Goal: Task Accomplishment & Management: Manage account settings

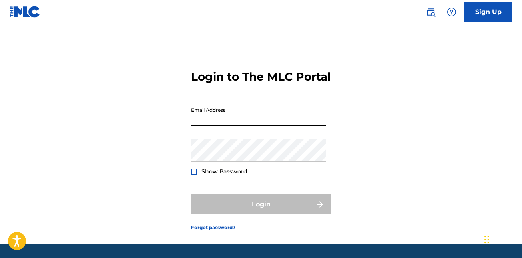
click at [209, 126] on input "Email Address" at bounding box center [258, 114] width 135 height 23
type input "[EMAIL_ADDRESS][DOMAIN_NAME]"
click at [193, 174] on div at bounding box center [194, 171] width 6 height 6
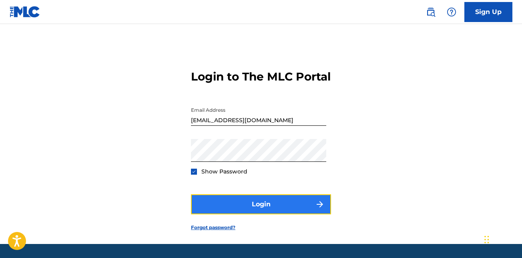
click at [263, 214] on button "Login" at bounding box center [261, 204] width 140 height 20
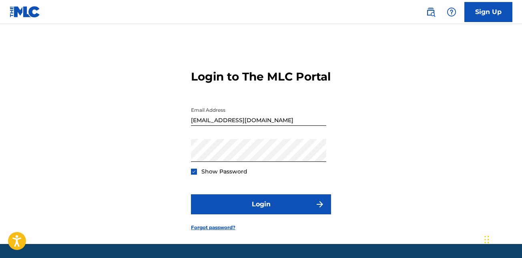
click at [193, 174] on div at bounding box center [194, 171] width 6 height 6
click at [496, 7] on link "Sign Up" at bounding box center [488, 12] width 48 height 20
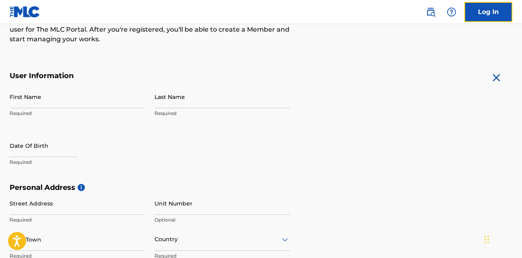
scroll to position [112, 0]
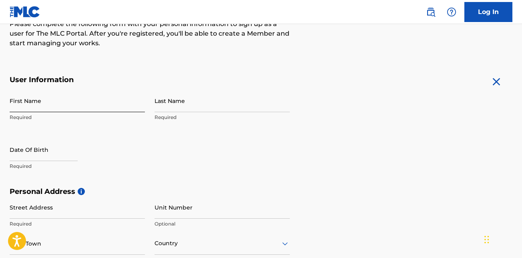
click at [19, 105] on input "First Name" at bounding box center [77, 100] width 135 height 23
type input "[PERSON_NAME]"
type input "12751"
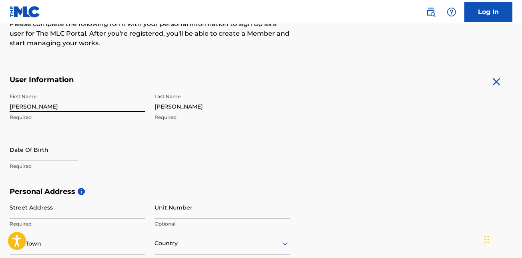
select select "8"
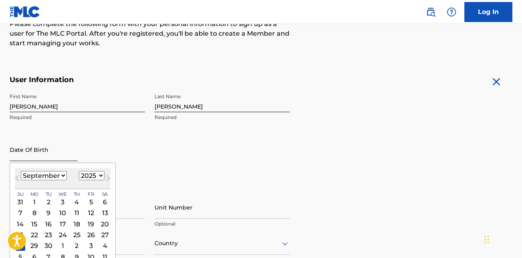
click at [15, 156] on input "text" at bounding box center [44, 149] width 68 height 23
click at [100, 175] on select "1899 1900 1901 1902 1903 1904 1905 1906 1907 1908 1909 1910 1911 1912 1913 1914…" at bounding box center [92, 175] width 26 height 9
select select "1970"
click at [79, 171] on select "1899 1900 1901 1902 1903 1904 1905 1906 1907 1908 1909 1910 1911 1912 1913 1914…" at bounding box center [92, 175] width 26 height 9
click at [64, 175] on select "January February March April May June July August September October November De…" at bounding box center [44, 175] width 46 height 9
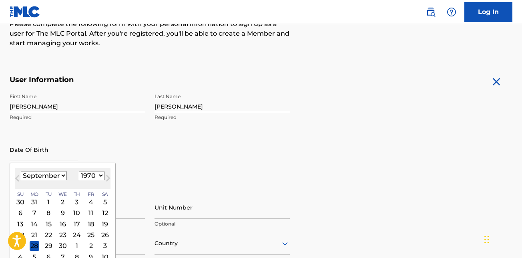
select select "7"
click at [21, 171] on select "January February March April May June July August September October November De…" at bounding box center [44, 175] width 46 height 9
click at [105, 246] on div "29" at bounding box center [105, 246] width 10 height 10
type input "[DATE]"
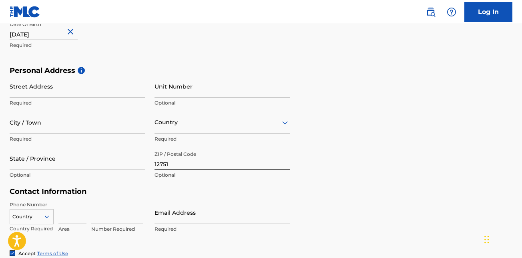
scroll to position [232, 0]
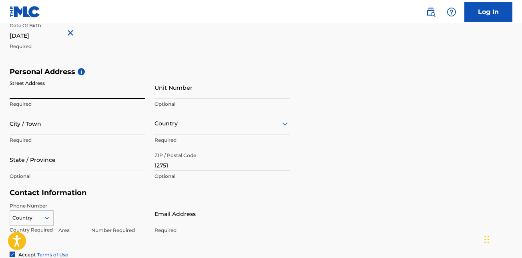
click at [13, 90] on input "Street Address" at bounding box center [77, 87] width 135 height 23
type input "PO Box 104"
type input "[GEOGRAPHIC_DATA]"
type input "845"
type input "8982763"
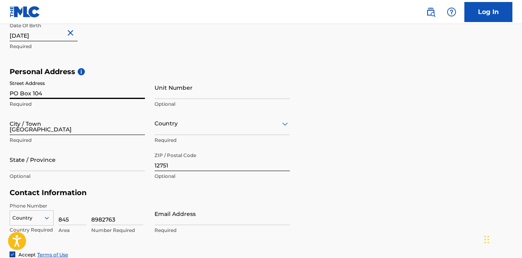
type input "[EMAIL_ADDRESS][DOMAIN_NAME]"
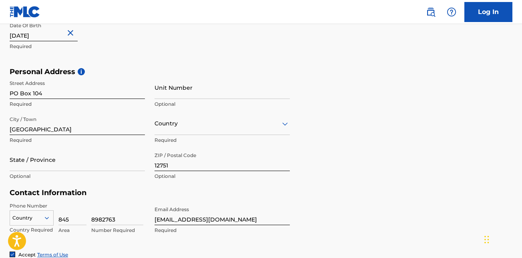
drag, startPoint x: 521, startPoint y: 139, endPoint x: 490, endPoint y: 145, distance: 31.8
click at [490, 145] on div "The MLC uses identity verification before a user is registered to comply with K…" at bounding box center [261, 78] width 522 height 464
click at [490, 145] on div "Personal Address i Street Address [GEOGRAPHIC_DATA] Required Unit Number Option…" at bounding box center [261, 127] width 502 height 121
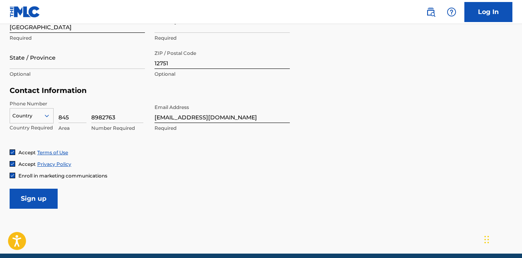
scroll to position [325, 0]
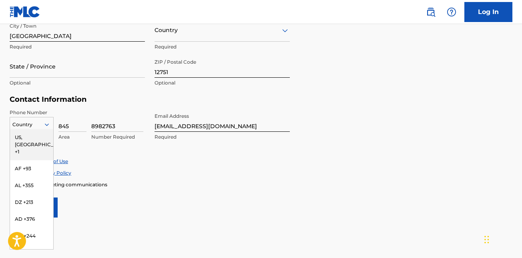
click at [46, 125] on icon at bounding box center [47, 124] width 4 height 2
click at [30, 139] on div "US, [GEOGRAPHIC_DATA] +1" at bounding box center [31, 144] width 43 height 31
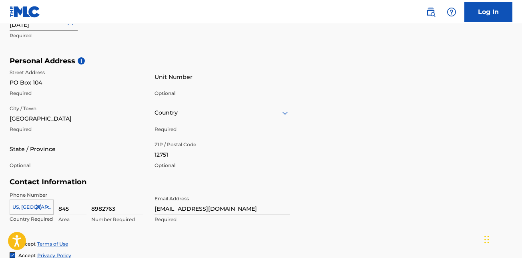
scroll to position [242, 0]
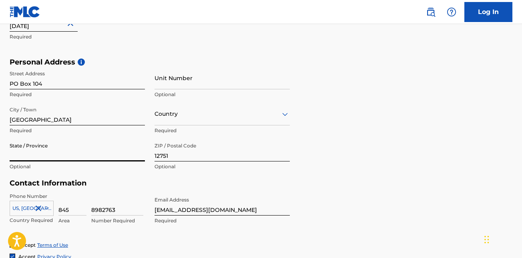
click at [25, 156] on input "State / Province" at bounding box center [77, 149] width 135 height 23
type input "NY"
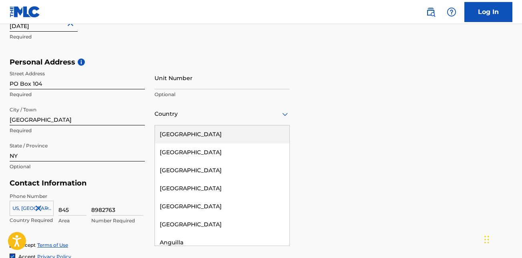
click at [285, 115] on icon at bounding box center [285, 113] width 6 height 3
click at [246, 131] on div "[GEOGRAPHIC_DATA]" at bounding box center [222, 134] width 134 height 18
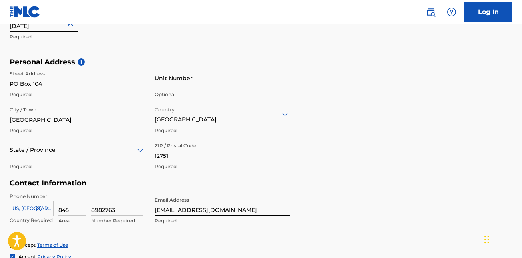
scroll to position [266, 0]
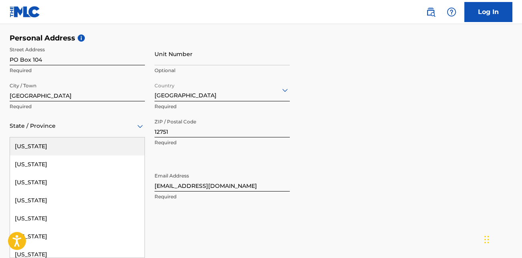
click at [136, 137] on div "57 results available. Use Up and Down to choose options, press Enter to select …" at bounding box center [77, 125] width 135 height 23
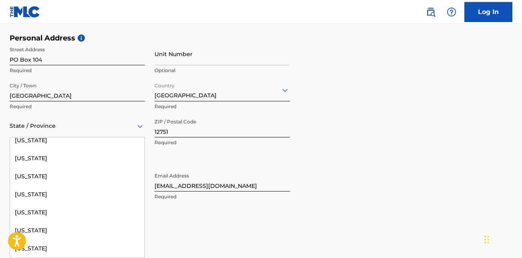
scroll to position [542, 0]
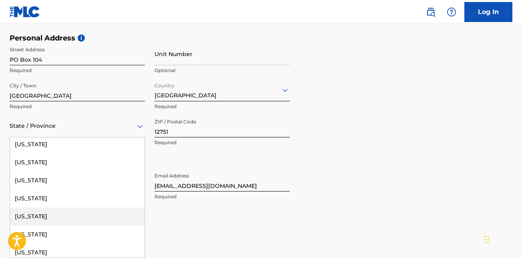
click at [22, 214] on div "[US_STATE]" at bounding box center [77, 216] width 134 height 18
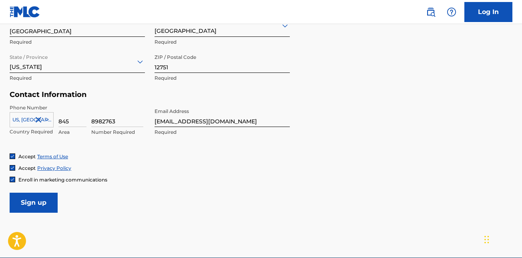
scroll to position [331, 0]
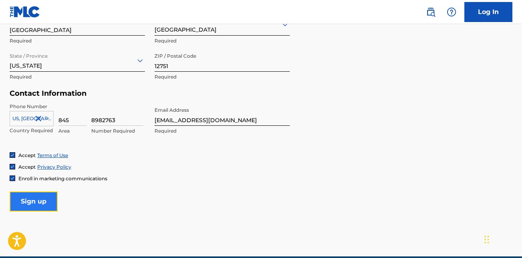
click at [39, 199] on input "Sign up" at bounding box center [34, 201] width 48 height 20
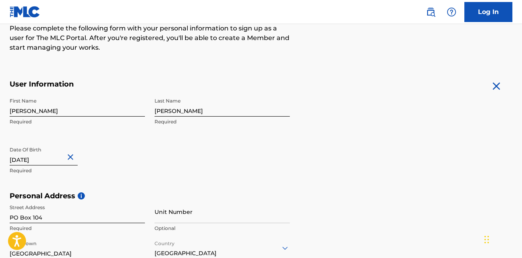
scroll to position [0, 0]
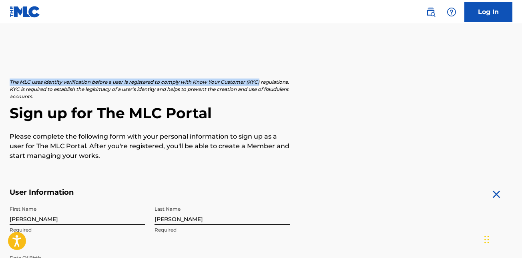
drag, startPoint x: 520, startPoint y: 21, endPoint x: 450, endPoint y: 60, distance: 80.4
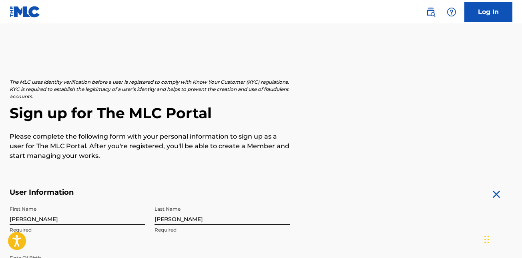
click at [490, 12] on link "Log In" at bounding box center [488, 12] width 48 height 20
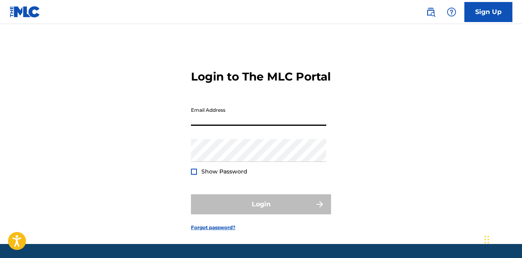
click at [197, 126] on input "Email Address" at bounding box center [258, 114] width 135 height 23
type input "[EMAIL_ADDRESS][DOMAIN_NAME]"
click at [224, 231] on link "Forgot password?" at bounding box center [213, 227] width 44 height 7
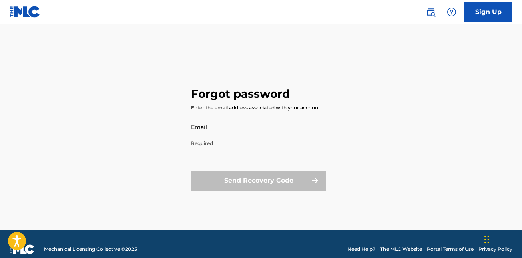
click at [266, 184] on div "Send Recovery Code" at bounding box center [258, 180] width 135 height 20
click at [316, 179] on div "Send Recovery Code" at bounding box center [258, 180] width 135 height 20
click at [195, 130] on input "Email" at bounding box center [258, 126] width 135 height 23
type input "[EMAIL_ADDRESS][DOMAIN_NAME]"
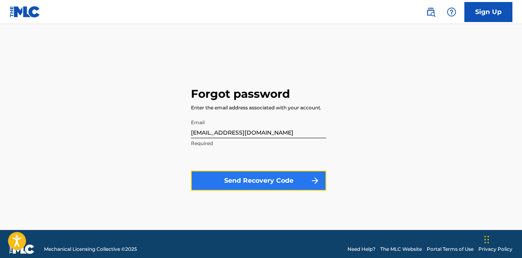
click at [269, 177] on button "Send Recovery Code" at bounding box center [258, 180] width 135 height 20
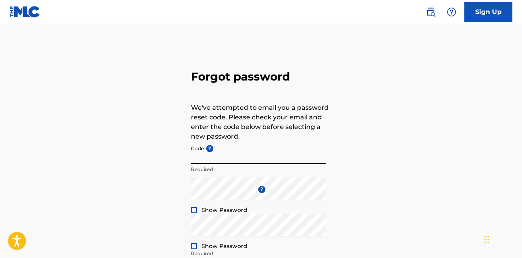
click at [222, 156] on input "Code ?" at bounding box center [258, 152] width 135 height 23
paste input "FP_0d492b800d9988447d2ee330e212"
type input "FP_0d492b800d9988447d2ee330e212"
click at [192, 208] on div at bounding box center [194, 210] width 6 height 6
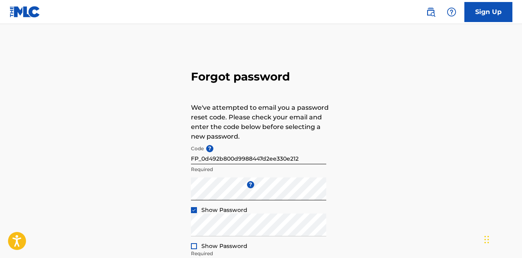
click at [192, 244] on div at bounding box center [194, 246] width 6 height 6
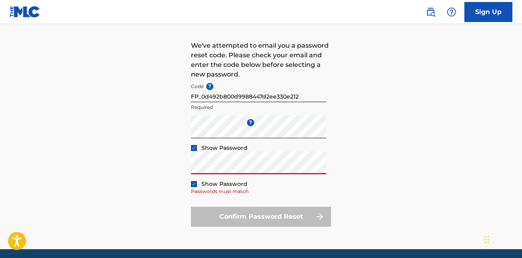
scroll to position [61, 0]
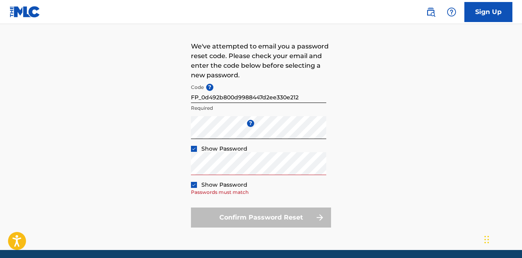
click at [279, 218] on div "Confirm Password Reset" at bounding box center [261, 217] width 140 height 20
click at [320, 215] on div "Confirm Password Reset" at bounding box center [261, 217] width 140 height 20
click at [261, 217] on div "Confirm Password Reset" at bounding box center [261, 217] width 140 height 20
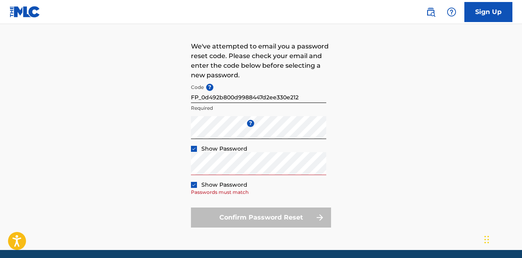
click at [415, 188] on div "Forgot password We've attempted to email you a password reset code. Please chec…" at bounding box center [261, 116] width 522 height 267
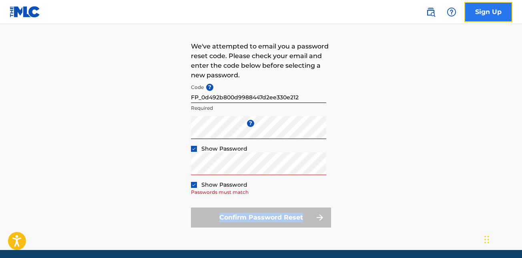
click at [491, 7] on link "Sign Up" at bounding box center [488, 12] width 48 height 20
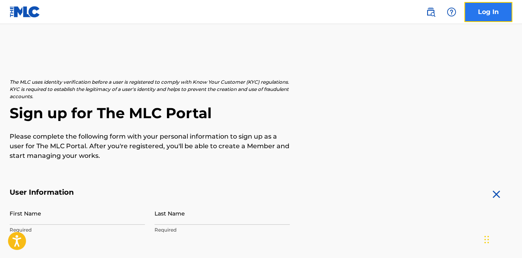
click at [487, 12] on link "Log In" at bounding box center [488, 12] width 48 height 20
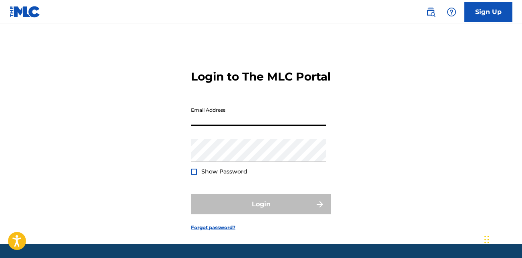
click at [199, 126] on input "Email Address" at bounding box center [258, 114] width 135 height 23
type input "[EMAIL_ADDRESS][DOMAIN_NAME]"
click at [206, 231] on link "Forgot password?" at bounding box center [213, 227] width 44 height 7
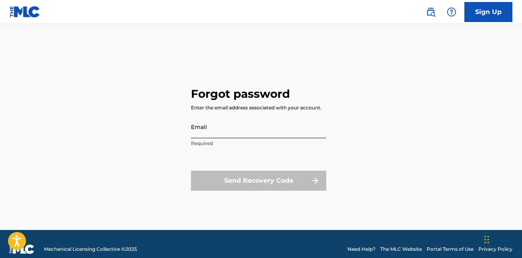
click at [210, 135] on input "Email" at bounding box center [258, 126] width 135 height 23
type input "[EMAIL_ADDRESS][DOMAIN_NAME]"
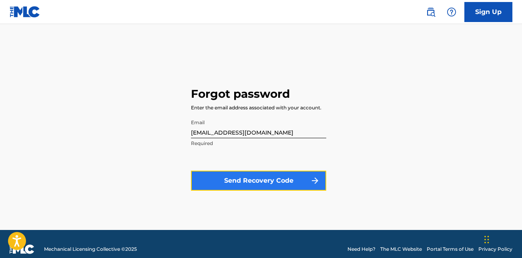
click at [228, 180] on button "Send Recovery Code" at bounding box center [258, 180] width 135 height 20
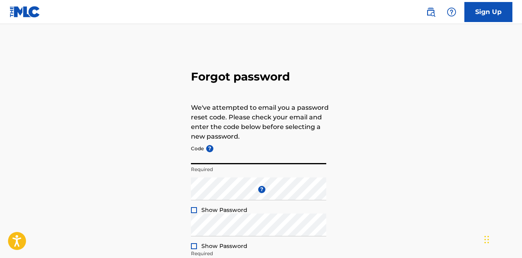
click at [218, 156] on input "Code ?" at bounding box center [258, 152] width 135 height 23
paste input "FP_2acca4ba56b02b5779e0694050c1"
click at [193, 210] on div at bounding box center [194, 210] width 6 height 6
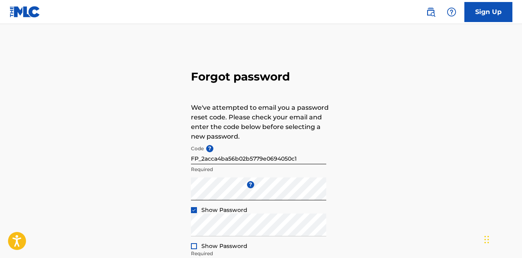
click at [192, 246] on div at bounding box center [194, 246] width 6 height 6
drag, startPoint x: 521, startPoint y: 168, endPoint x: 495, endPoint y: 173, distance: 26.2
click at [495, 173] on div "Forgot password We've attempted to email you a password reset code. Please chec…" at bounding box center [261, 177] width 522 height 267
drag, startPoint x: 521, startPoint y: 173, endPoint x: 510, endPoint y: 172, distance: 11.3
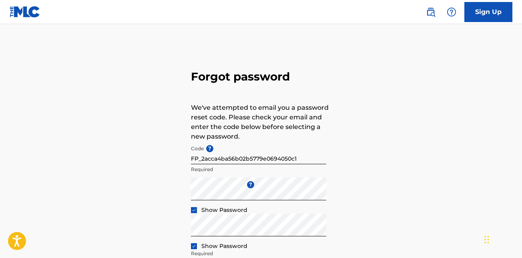
click at [510, 172] on div "Forgot password We've attempted to email you a password reset code. Please chec…" at bounding box center [261, 177] width 522 height 267
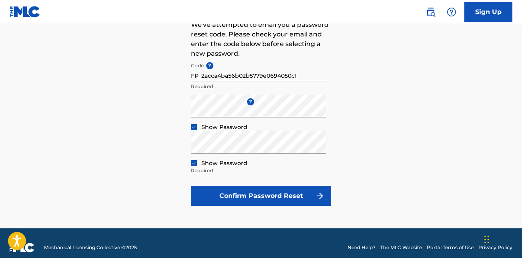
scroll to position [84, 0]
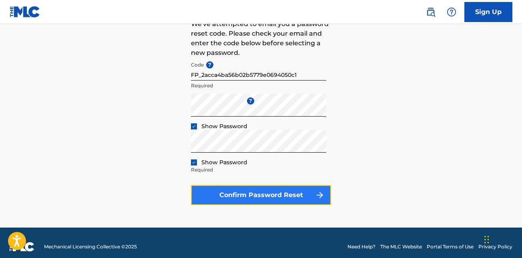
click at [262, 188] on button "Confirm Password Reset" at bounding box center [261, 195] width 140 height 20
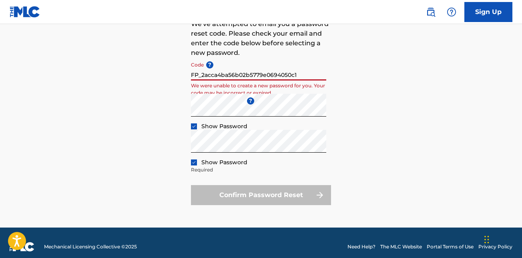
click at [300, 75] on input "FP_2acca4ba56b02b5779e0694050c1" at bounding box center [258, 69] width 135 height 23
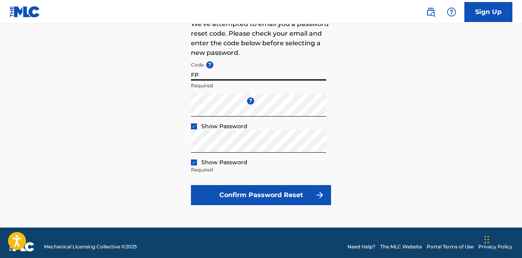
type input "F"
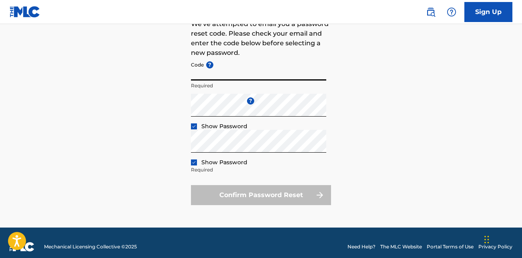
paste input "FP_2acca4ba56b02b5779e0694050c1"
type input "FP_2acca4ba56b02b5779e0694050c1"
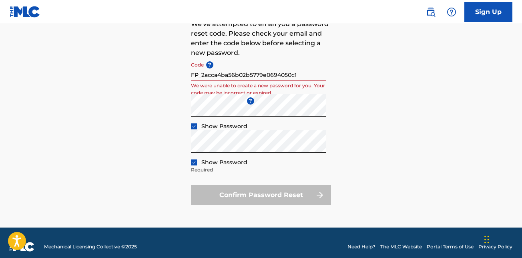
click at [304, 193] on div "Confirm Password Reset" at bounding box center [261, 195] width 140 height 20
drag, startPoint x: 304, startPoint y: 193, endPoint x: 381, endPoint y: 78, distance: 139.2
click at [381, 78] on div "Forgot password We've attempted to email you a password reset code. Please chec…" at bounding box center [261, 93] width 522 height 267
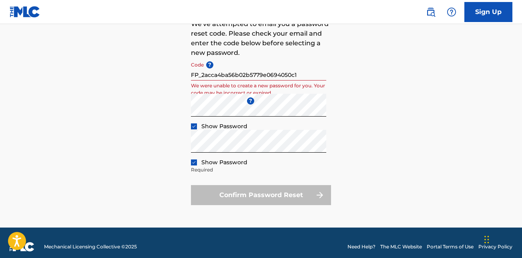
click at [381, 78] on div "Forgot password We've attempted to email you a password reset code. Please chec…" at bounding box center [261, 93] width 522 height 267
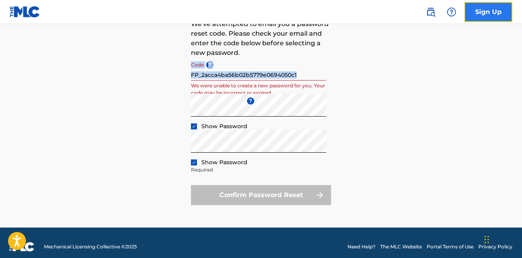
drag, startPoint x: 381, startPoint y: 78, endPoint x: 488, endPoint y: 8, distance: 128.0
click at [488, 8] on link "Sign Up" at bounding box center [488, 12] width 48 height 20
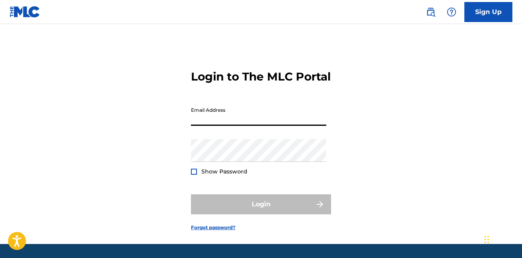
click at [200, 126] on input "Email Address" at bounding box center [258, 114] width 135 height 23
type input "[EMAIL_ADDRESS][DOMAIN_NAME]"
click at [217, 231] on link "Forgot password?" at bounding box center [213, 227] width 44 height 7
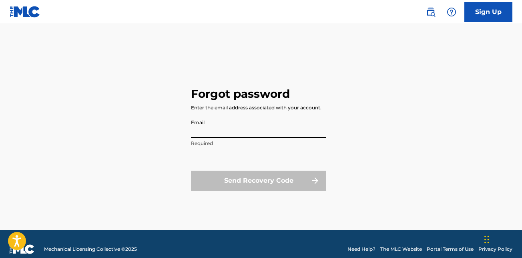
click at [198, 134] on input "Email" at bounding box center [258, 126] width 135 height 23
type input "[EMAIL_ADDRESS][DOMAIN_NAME]"
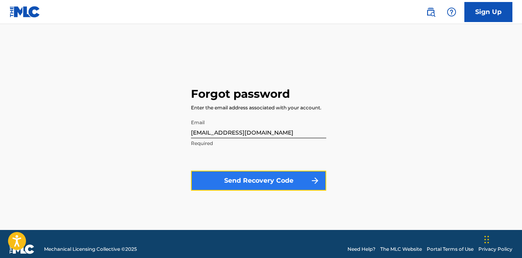
click at [238, 184] on button "Send Recovery Code" at bounding box center [258, 180] width 135 height 20
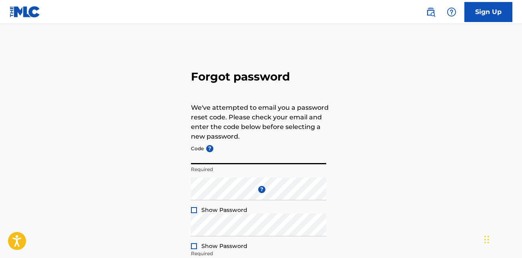
click at [203, 157] on input "Code ?" at bounding box center [258, 152] width 135 height 23
paste input "FP_da843505ecfa4c79223cafdc0d37"
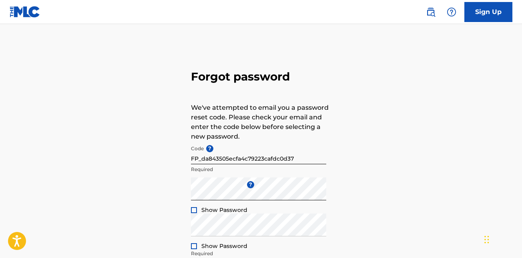
click at [194, 210] on div at bounding box center [194, 210] width 6 height 6
click at [191, 247] on div at bounding box center [194, 246] width 6 height 6
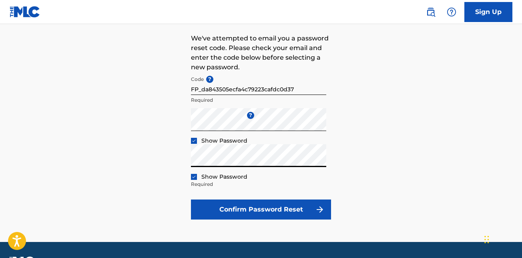
scroll to position [71, 0]
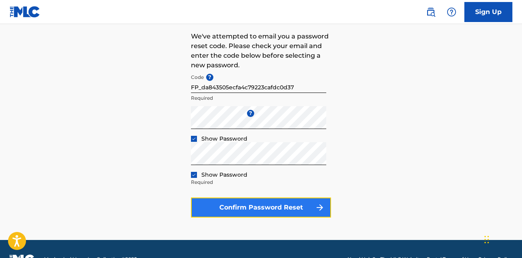
click at [303, 209] on button "Confirm Password Reset" at bounding box center [261, 207] width 140 height 20
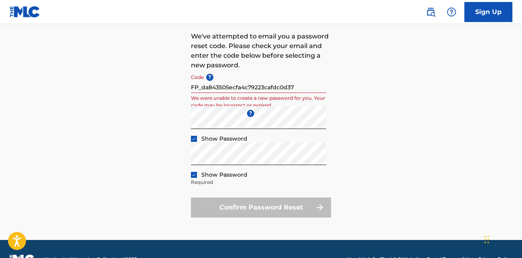
click at [294, 85] on input "FP_da843505ecfa4c79223cafdc0d37" at bounding box center [258, 81] width 135 height 23
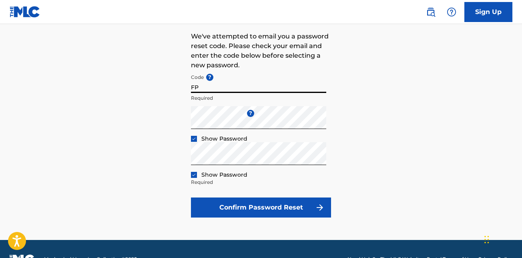
type input "F"
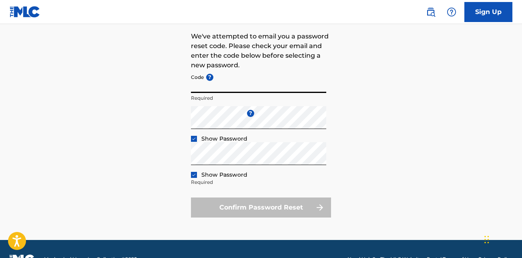
paste input "_da843505ecfa4c79223cafdc0d37"
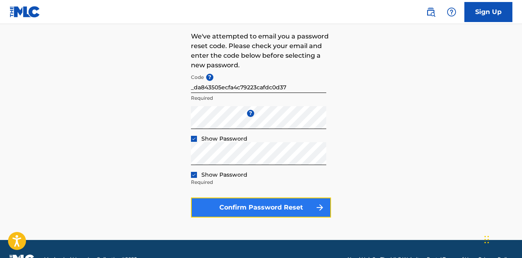
click at [294, 208] on button "Confirm Password Reset" at bounding box center [261, 207] width 140 height 20
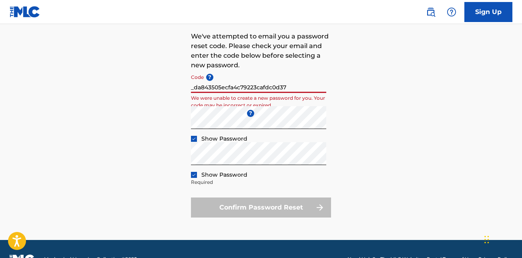
click at [287, 85] on input "_da843505ecfa4c79223cafdc0d37" at bounding box center [258, 81] width 135 height 23
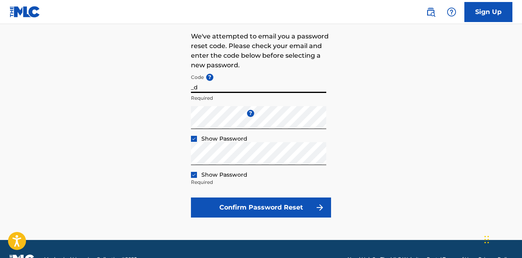
type input "_"
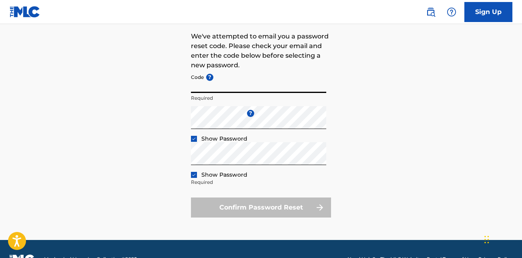
paste input "da843505ecfa4c79223cafdc0d37"
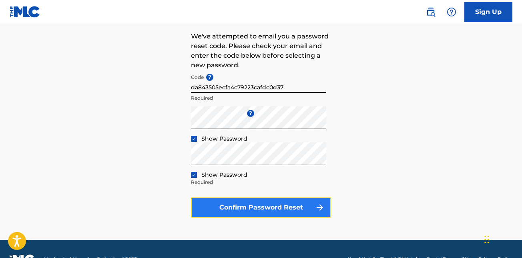
click at [294, 203] on button "Confirm Password Reset" at bounding box center [261, 207] width 140 height 20
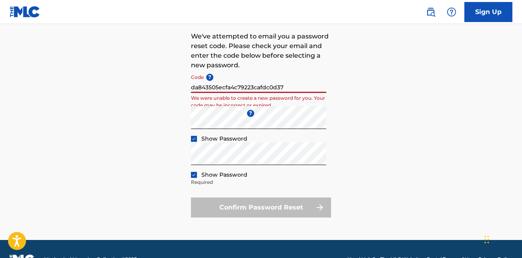
click at [284, 86] on input "da843505ecfa4c79223cafdc0d37" at bounding box center [258, 81] width 135 height 23
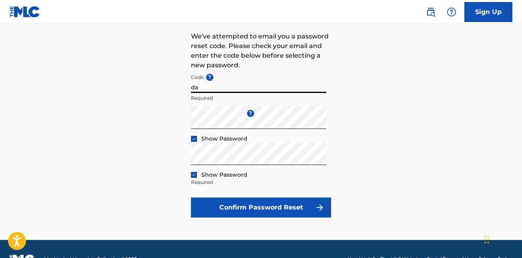
type input "d"
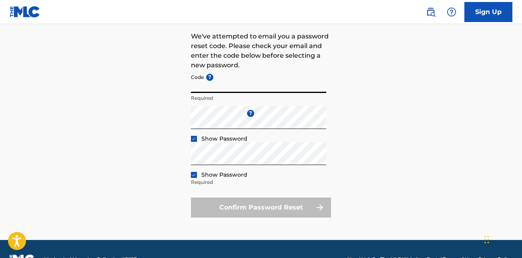
paste input "FP_da843505ecfa4c79223cafdc0d37"
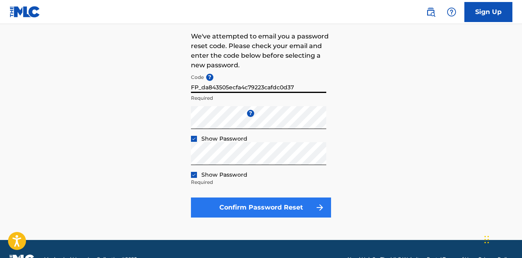
type input "FP_da843505ecfa4c79223cafdc0d37"
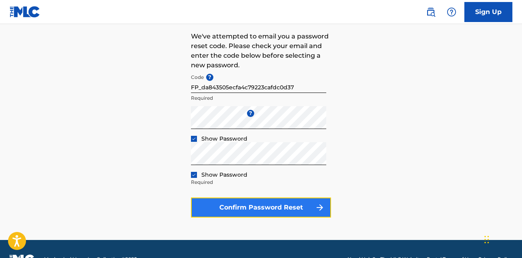
click at [295, 209] on button "Confirm Password Reset" at bounding box center [261, 207] width 140 height 20
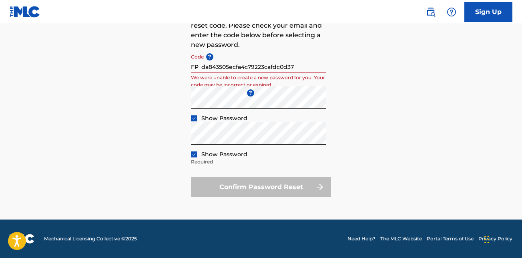
scroll to position [0, 0]
